Goal: Find specific fact: Find specific fact

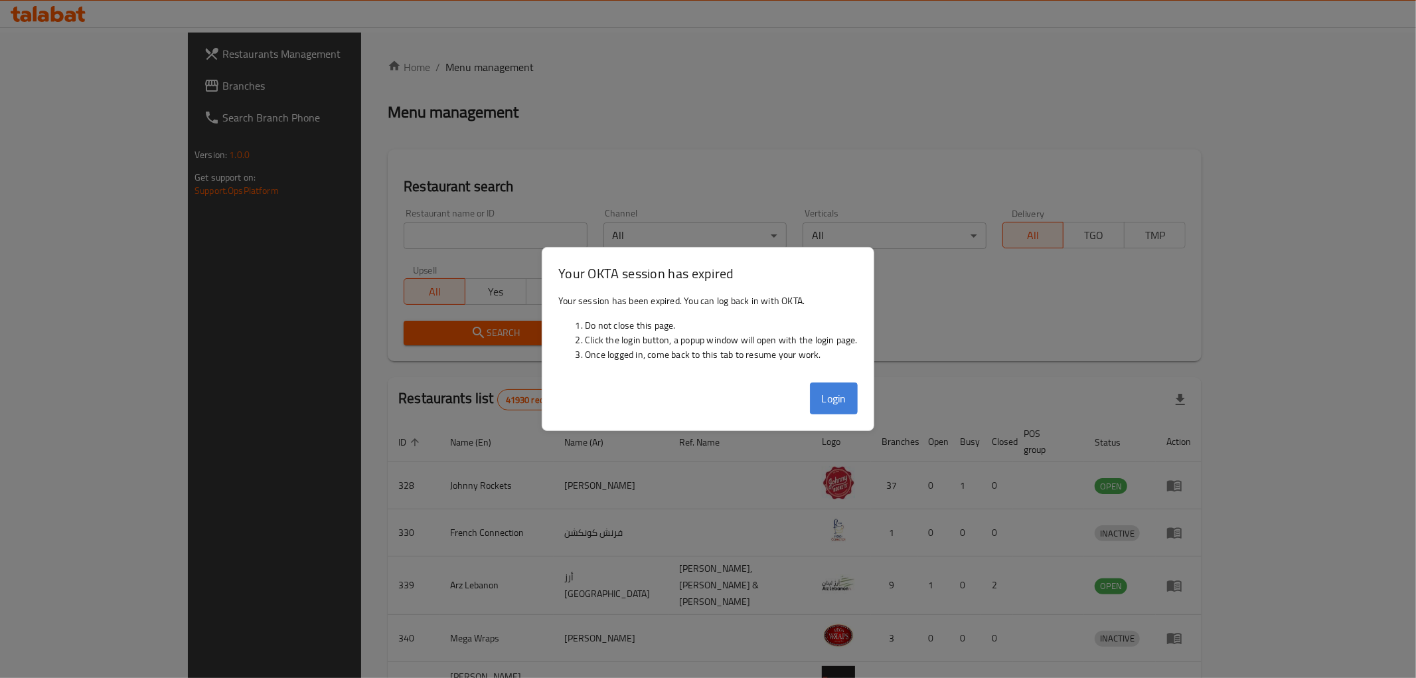
click at [828, 407] on button "Login" at bounding box center [834, 398] width 48 height 32
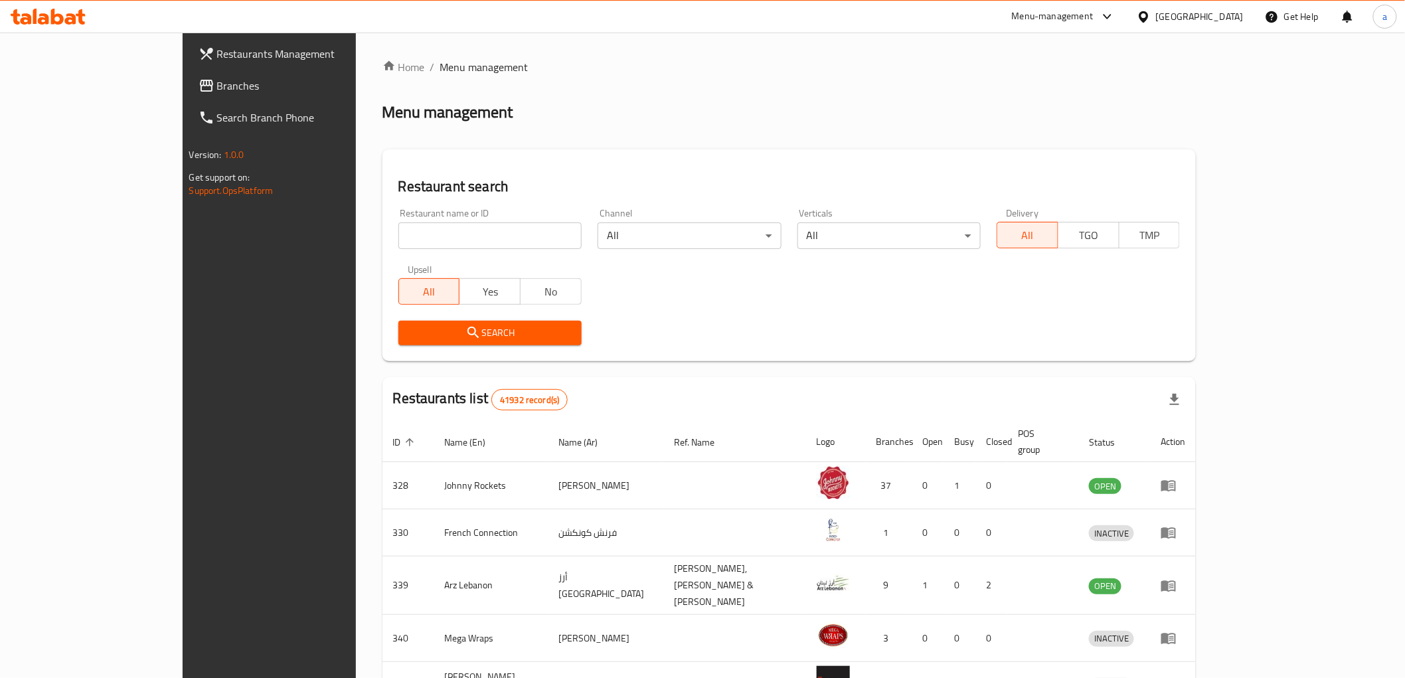
click at [1186, 17] on div "[GEOGRAPHIC_DATA]" at bounding box center [1200, 16] width 88 height 15
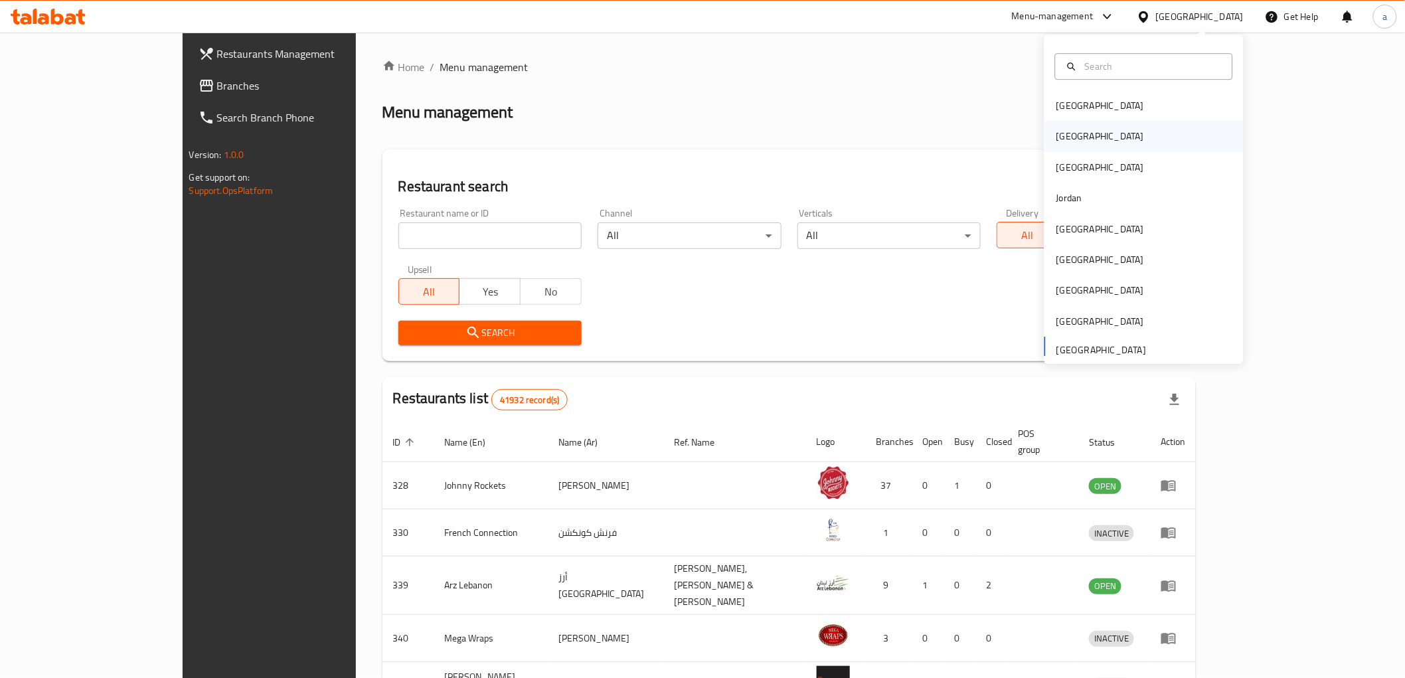
click at [1089, 135] on div "[GEOGRAPHIC_DATA]" at bounding box center [1143, 136] width 199 height 31
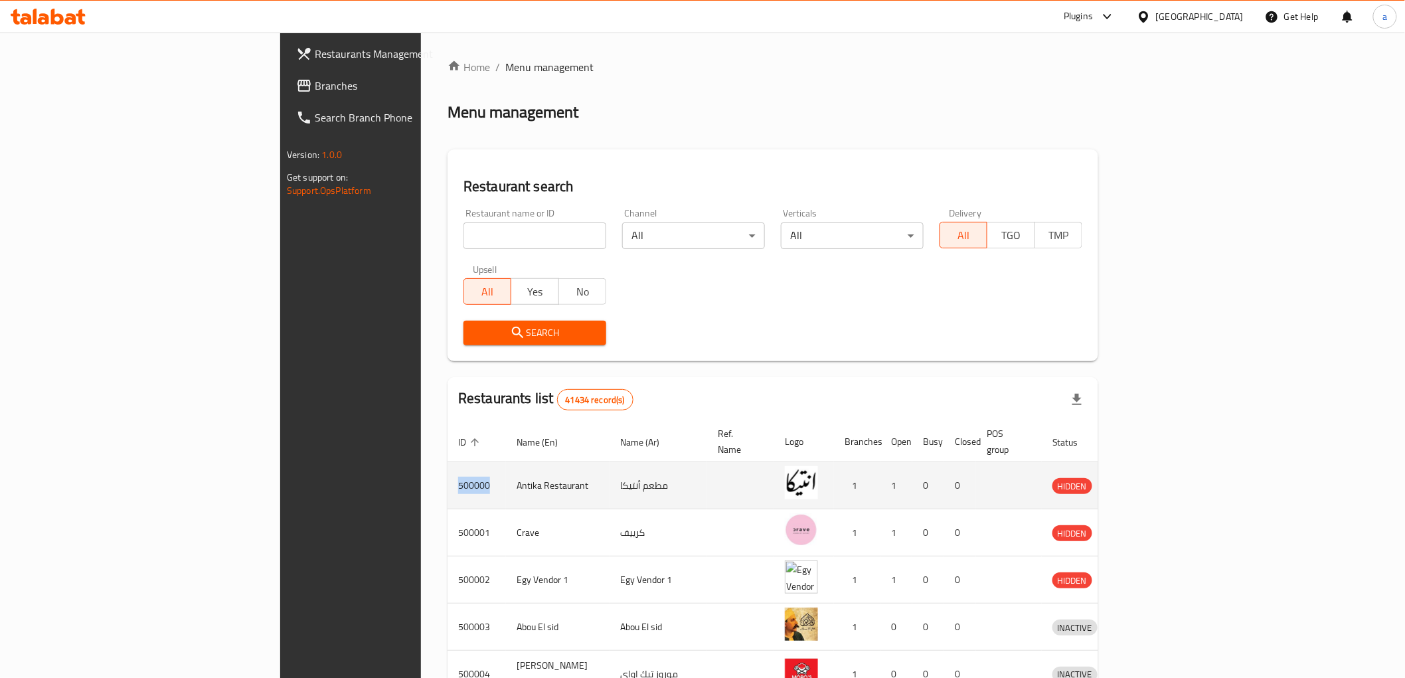
drag, startPoint x: 311, startPoint y: 470, endPoint x: 268, endPoint y: 481, distance: 44.0
click at [447, 481] on td "500000" at bounding box center [476, 485] width 58 height 47
copy td "500000"
